Goal: Task Accomplishment & Management: Manage account settings

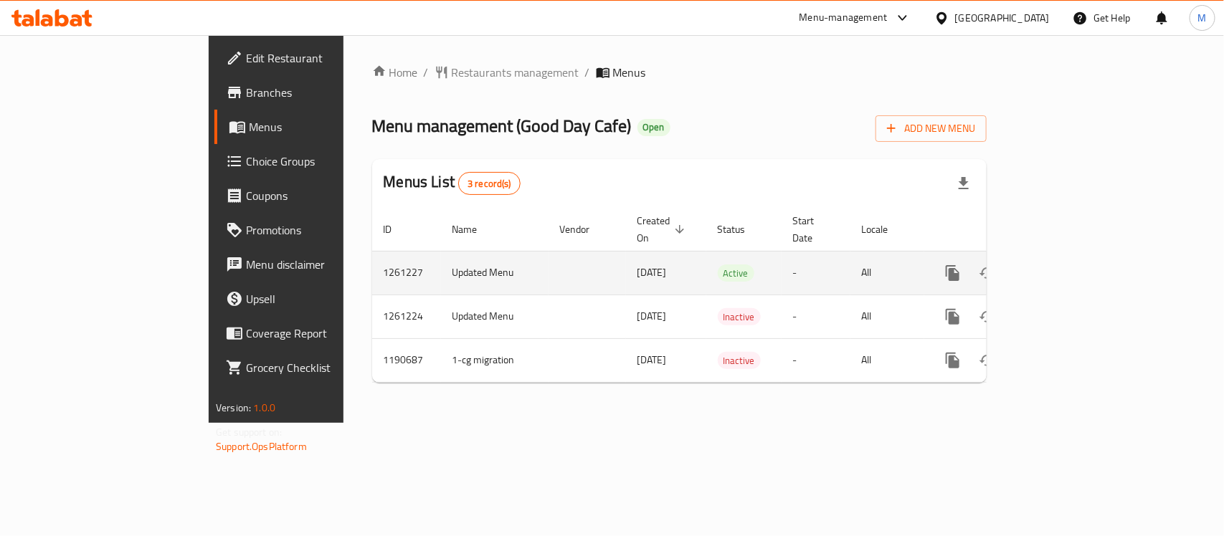
click at [1063, 267] on icon "enhanced table" at bounding box center [1056, 273] width 13 height 13
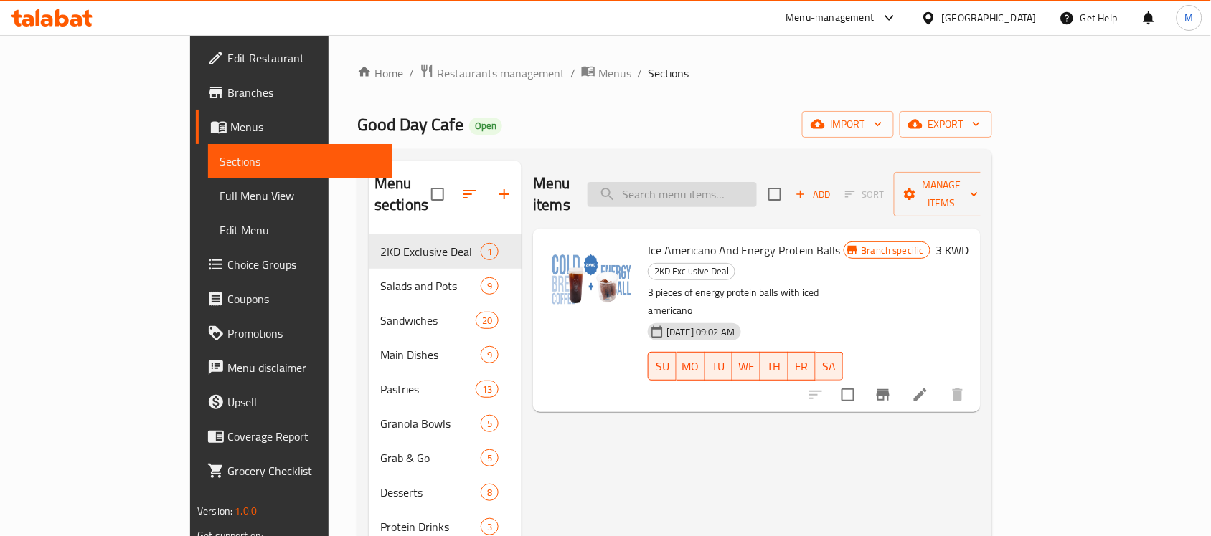
click at [757, 188] on input "search" at bounding box center [671, 194] width 169 height 25
paste input "قهوه اثيوبية محمصة 250 جرام"
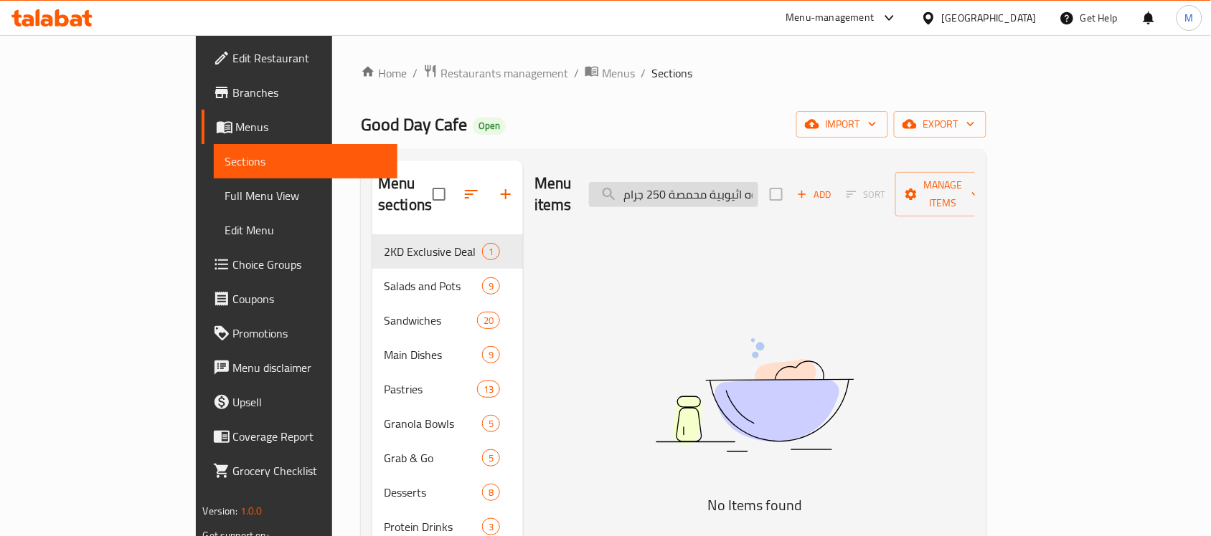
click at [758, 182] on input "قهوه اثيوبية محمصة 250 جرام" at bounding box center [673, 194] width 169 height 25
paste input "250g Ethiopian Roast Coffee"
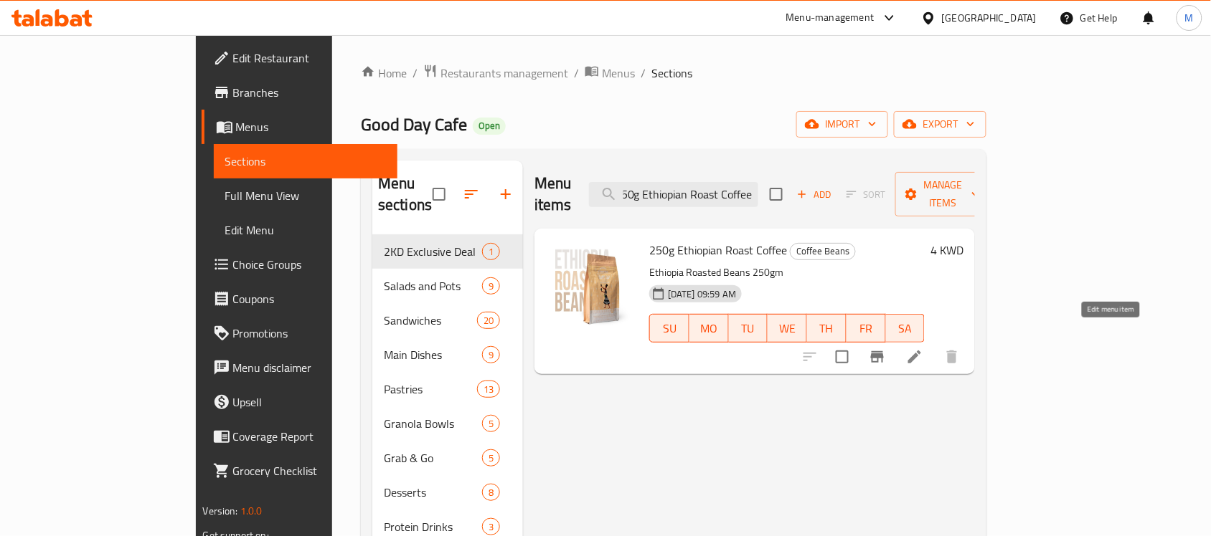
type input "250g Ethiopian Roast Coffee"
click at [923, 349] on icon at bounding box center [914, 357] width 17 height 17
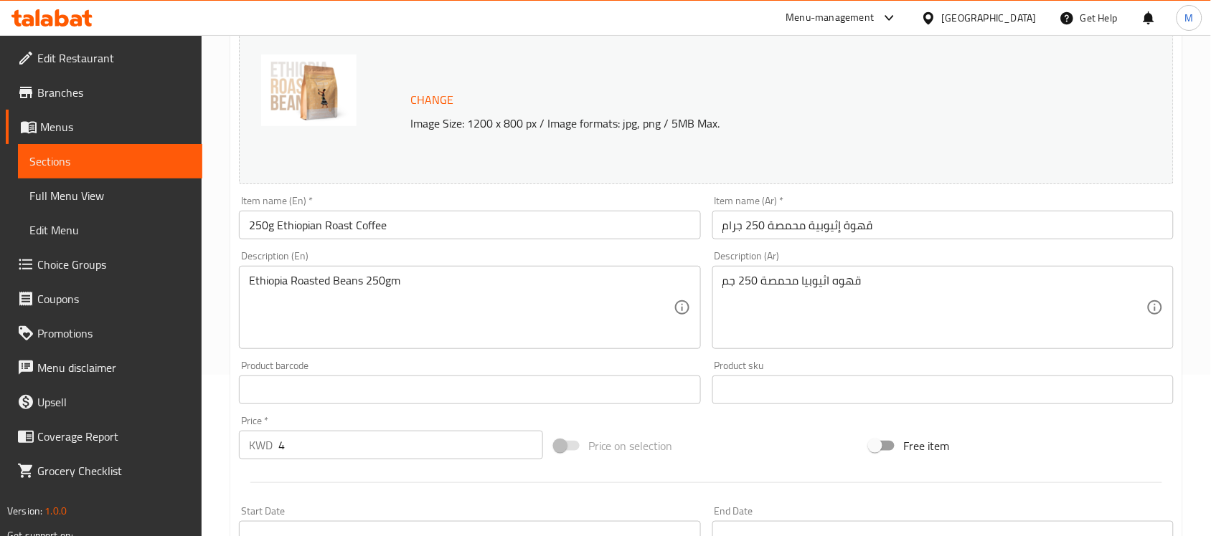
scroll to position [179, 0]
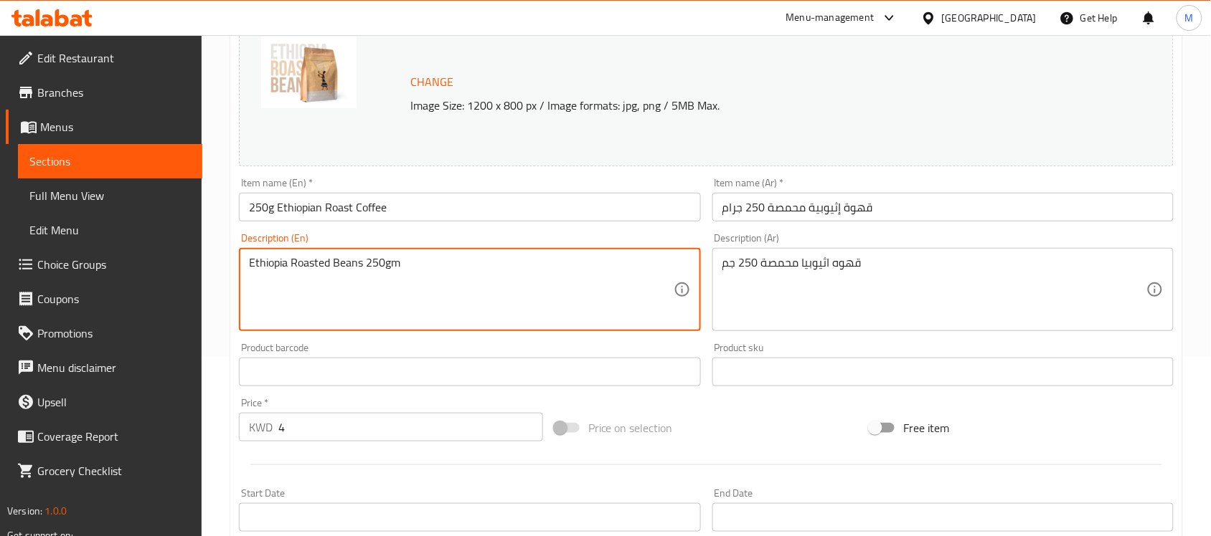
click at [389, 270] on textarea "Ethiopia Roasted Beans 250gm" at bounding box center [461, 290] width 424 height 68
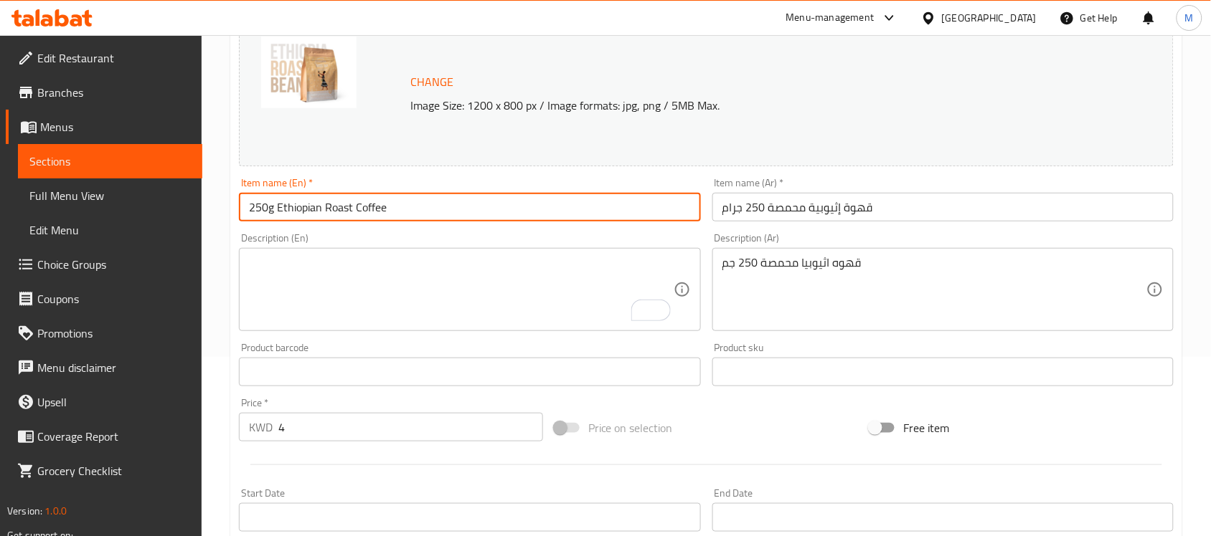
click at [411, 212] on input "250g Ethiopian Roast Coffee" at bounding box center [469, 207] width 461 height 29
paste input "Ethiopia Roasted Beans 250gm"
type input "Ethiopia Roasted Beans 250gm"
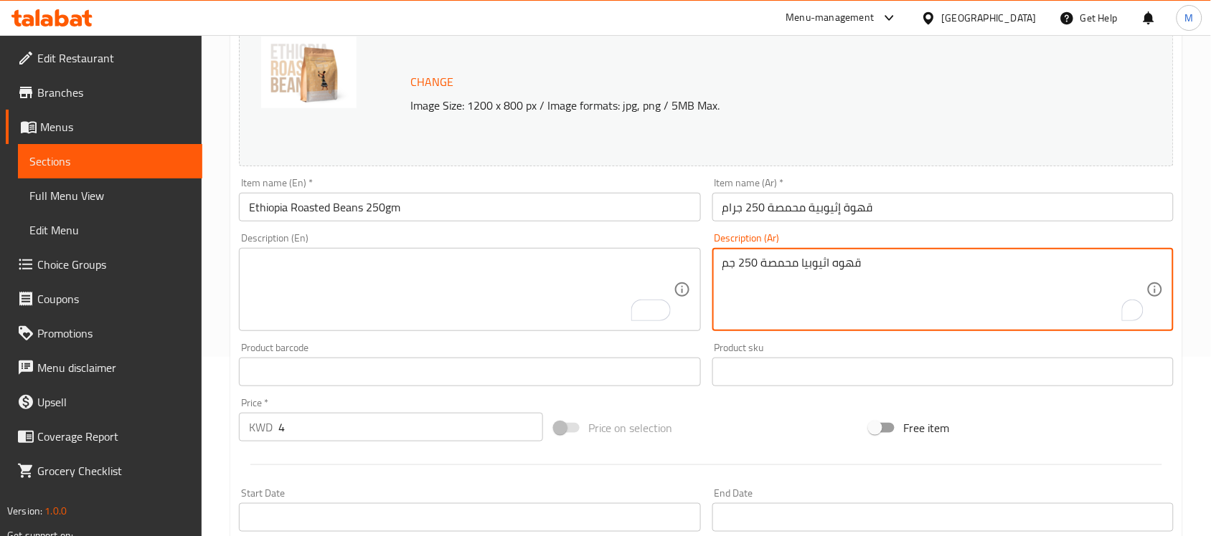
click at [858, 262] on textarea "قهوه اثيوبيا محمصة 250 جم" at bounding box center [934, 290] width 424 height 68
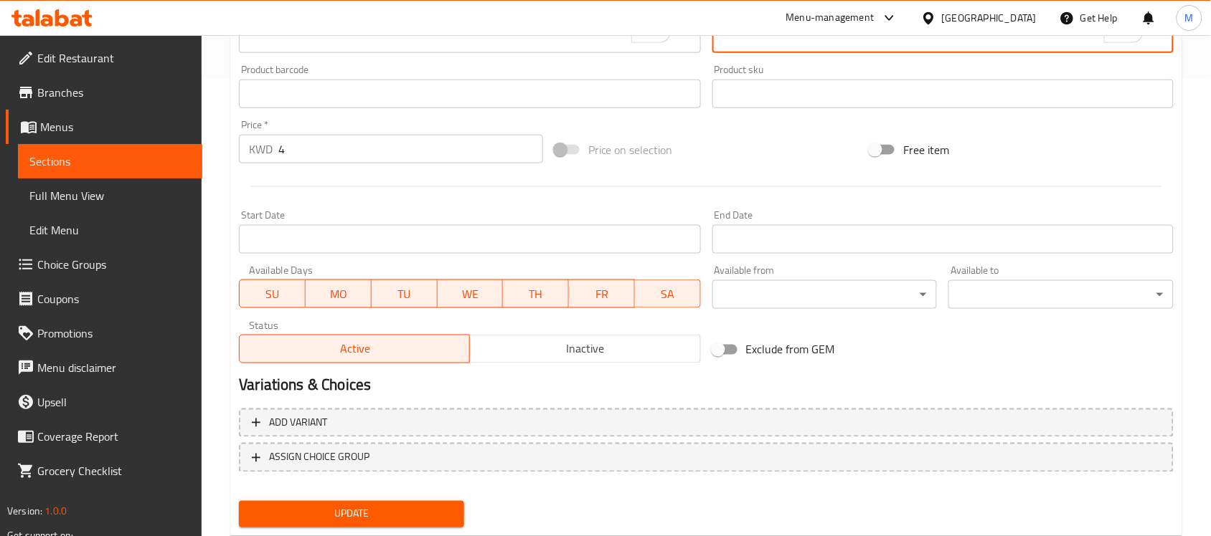
scroll to position [496, 0]
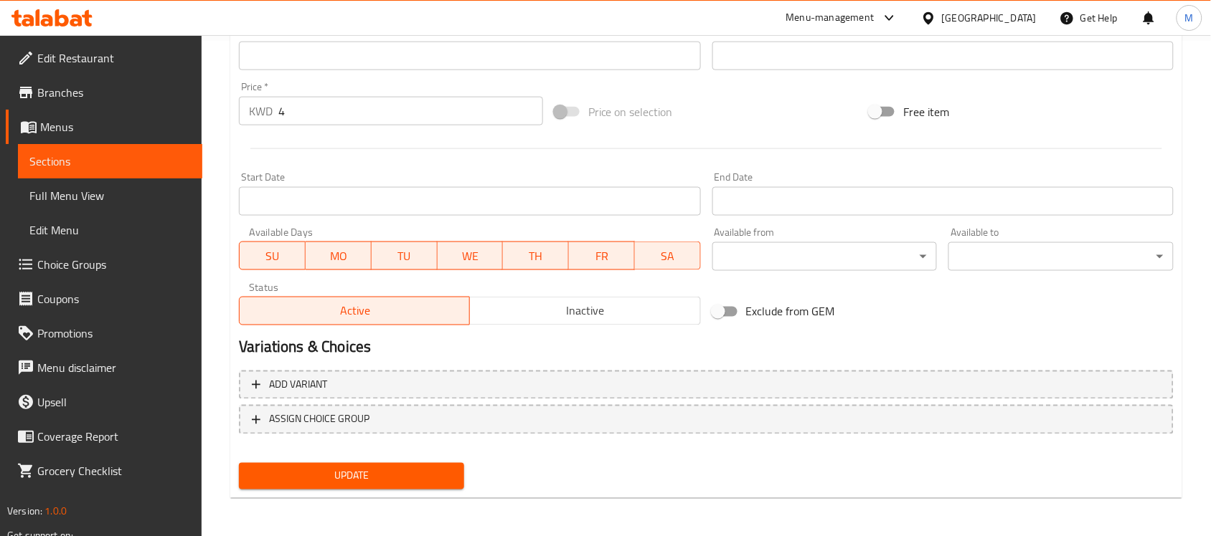
click at [443, 478] on span "Update" at bounding box center [351, 477] width 202 height 18
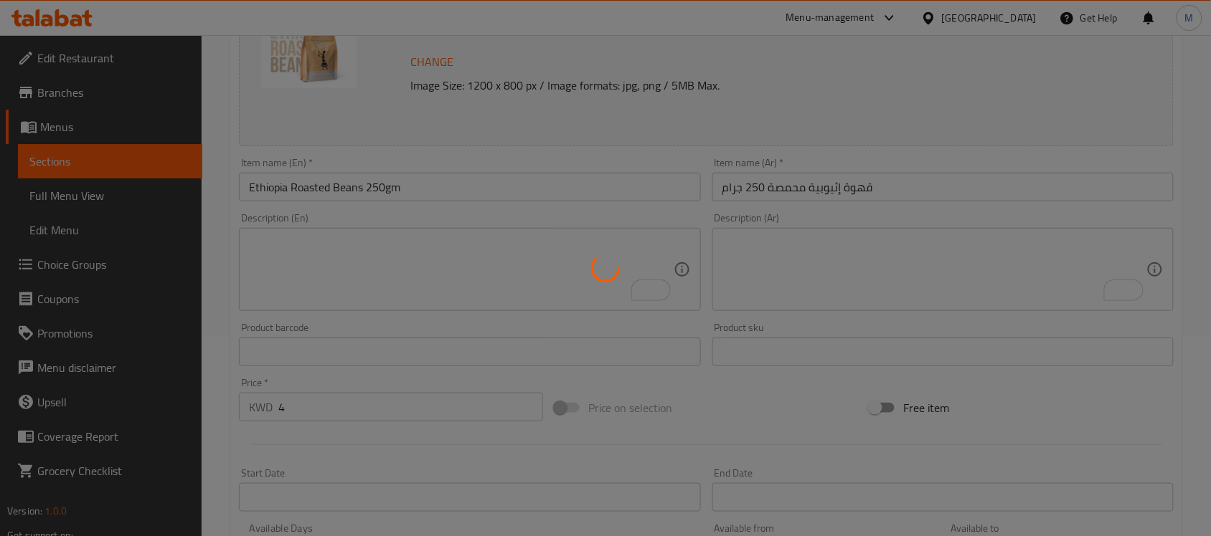
scroll to position [47, 0]
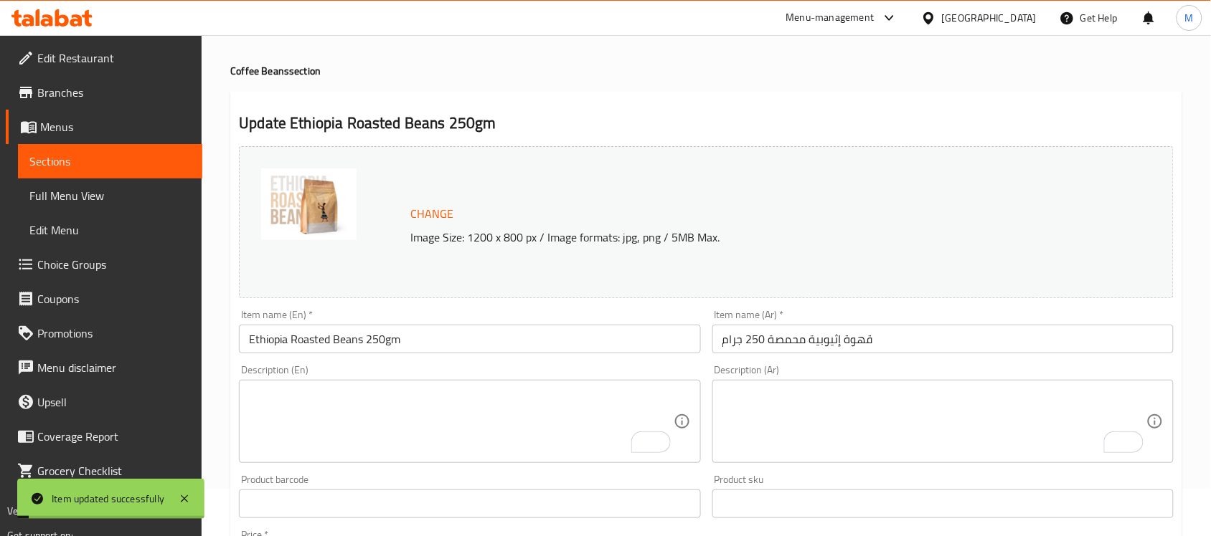
click at [350, 343] on input "Ethiopia Roasted Beans 250gm" at bounding box center [469, 339] width 461 height 29
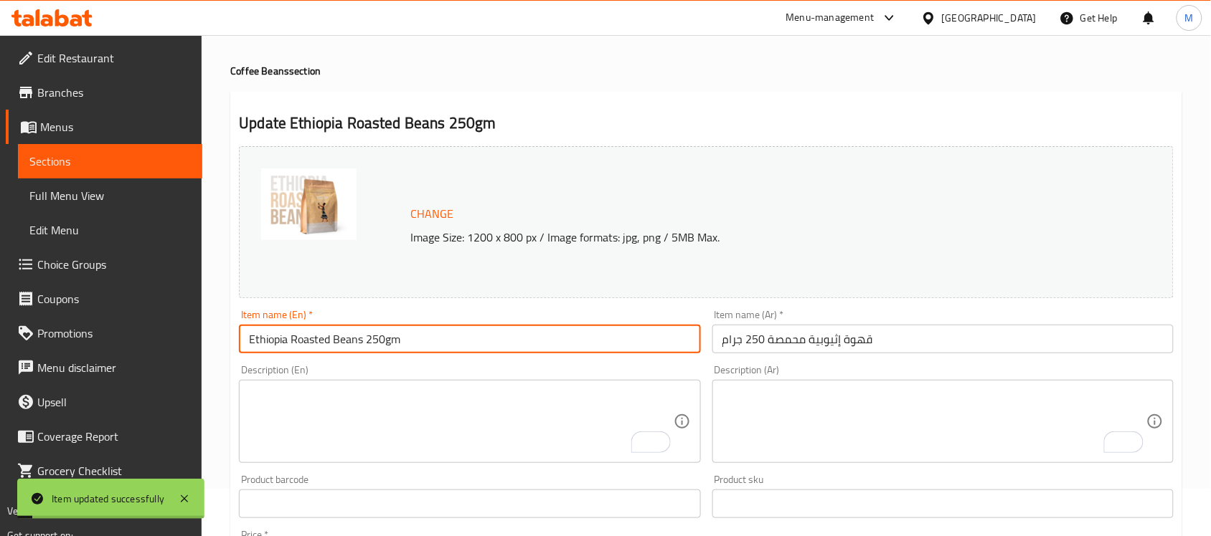
click at [350, 343] on input "Ethiopia Roasted Beans 250gm" at bounding box center [469, 339] width 461 height 29
click at [120, 194] on span "Full Menu View" at bounding box center [109, 195] width 161 height 17
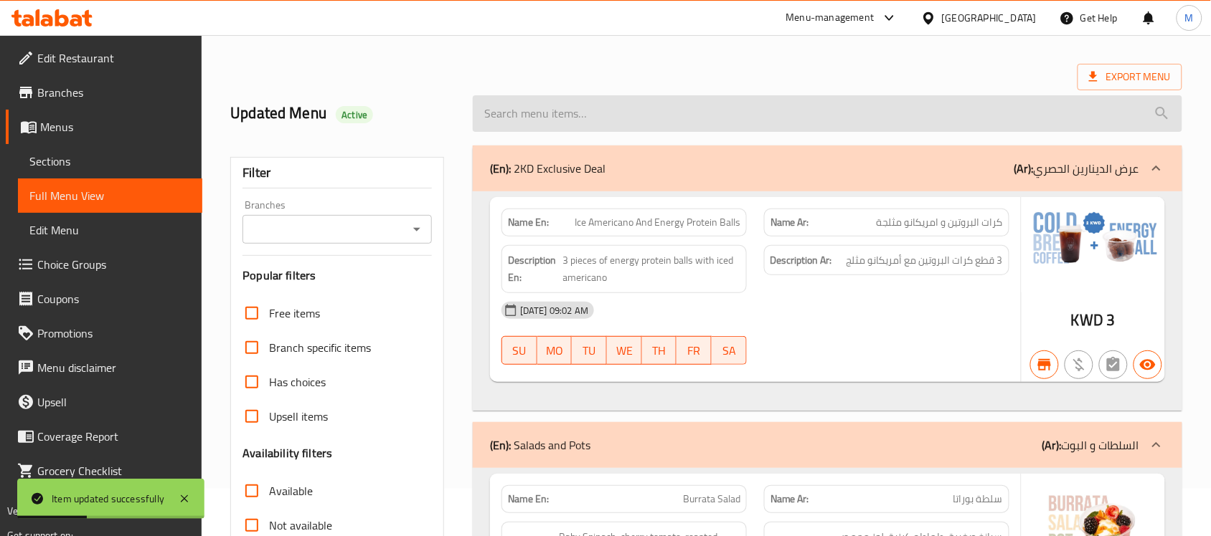
click at [703, 116] on input "search" at bounding box center [827, 113] width 709 height 37
paste input "Ethiopia Roasted Beans 250gm"
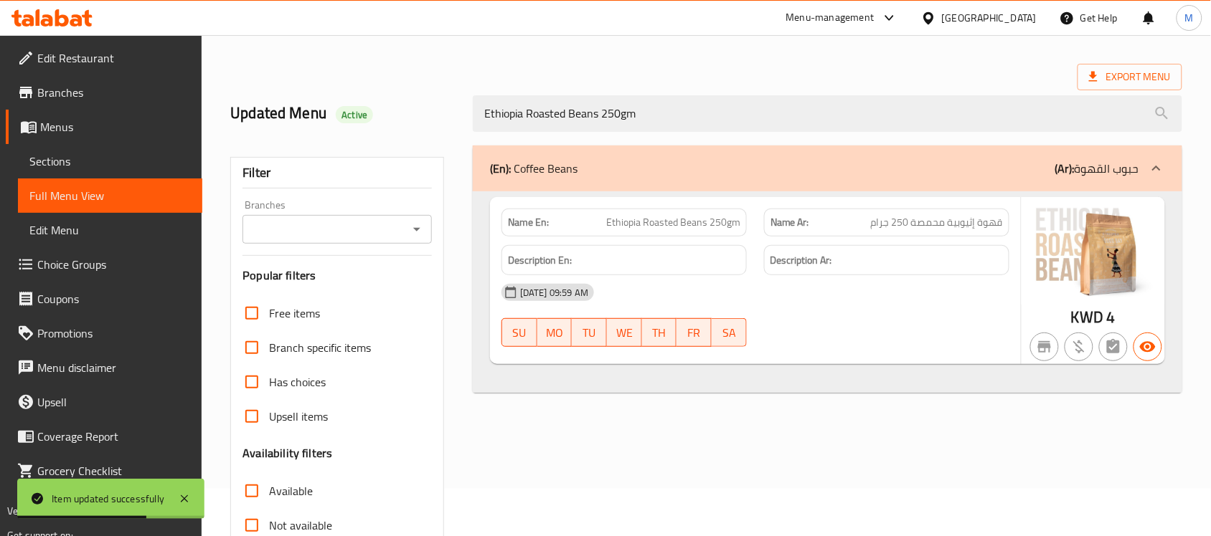
type input "Ethiopia Roasted Beans 250gm"
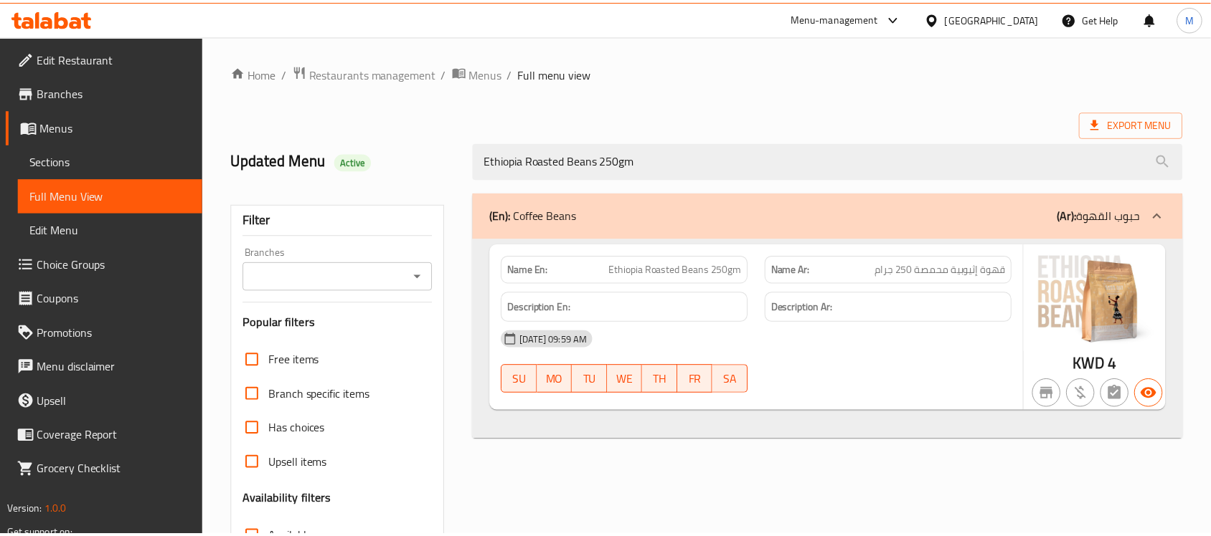
scroll to position [227, 0]
